Goal: Check status

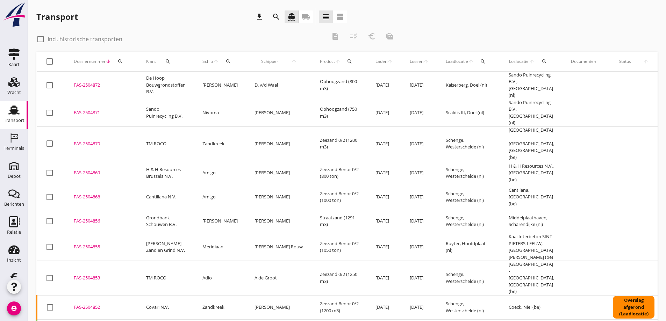
click at [40, 40] on div at bounding box center [41, 39] width 12 height 12
checkbox input "true"
click at [168, 61] on icon "search" at bounding box center [168, 62] width 6 height 6
click at [171, 83] on input "Zoeken op opdrachtgever..." at bounding box center [198, 81] width 73 height 11
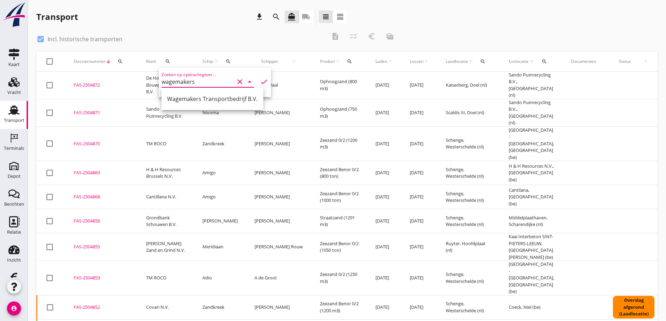
click at [185, 98] on div "Wagemakers Transportbedrijf B.V." at bounding box center [212, 99] width 91 height 8
type input "Wagemakers Transportbedrijf B.V."
click at [260, 81] on icon "check" at bounding box center [264, 82] width 8 height 8
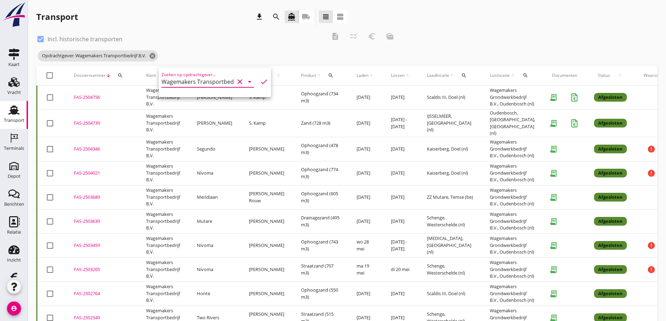
click at [222, 28] on div "check_box Incl. historische transporten description checklist_rtl euro_symbol m…" at bounding box center [217, 38] width 363 height 21
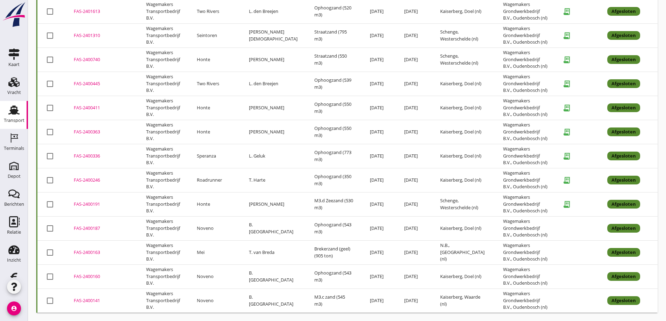
scroll to position [1653, 0]
click at [91, 249] on div "FAS-2400163" at bounding box center [102, 252] width 56 height 7
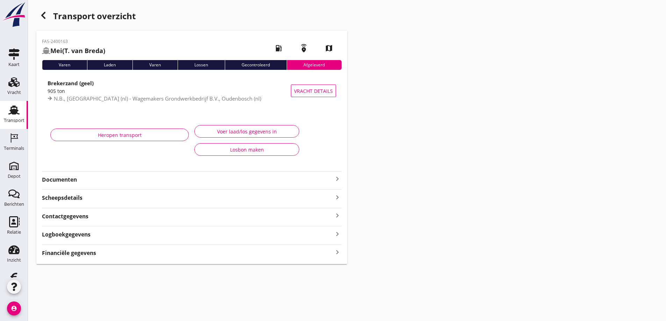
click at [78, 179] on strong "Documenten" at bounding box center [187, 180] width 291 height 8
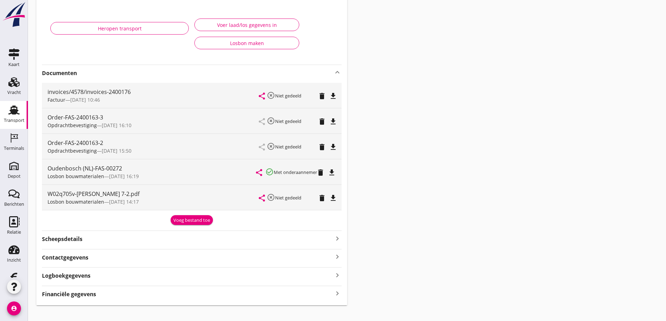
scroll to position [116, 0]
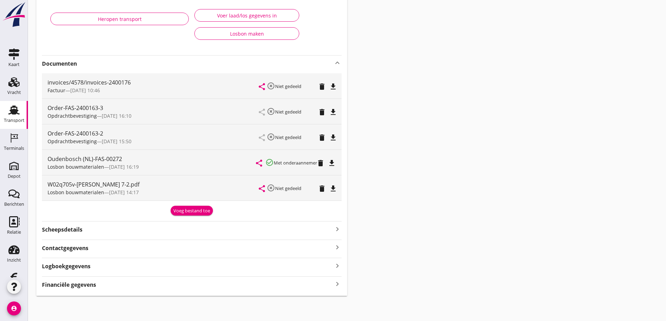
click at [333, 187] on icon "file_download" at bounding box center [333, 189] width 8 height 8
click at [333, 110] on icon "file_download" at bounding box center [333, 112] width 8 height 8
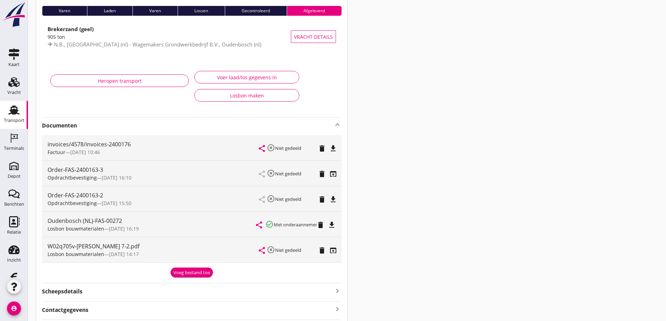
scroll to position [0, 0]
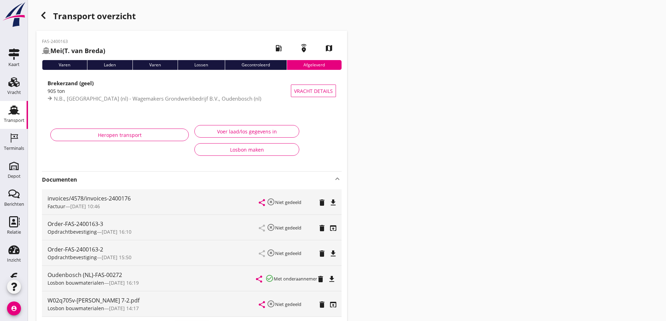
click at [45, 16] on icon "button" at bounding box center [43, 15] width 8 height 8
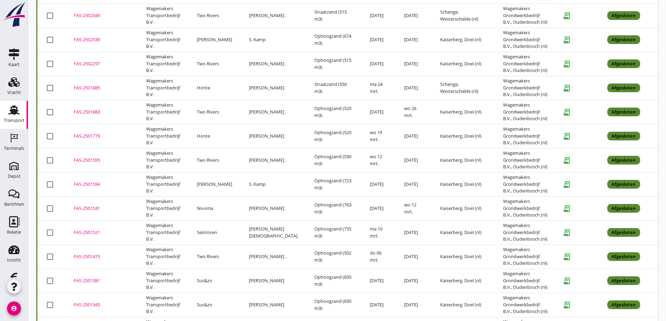
scroll to position [315, 0]
